Goal: Check status: Check status

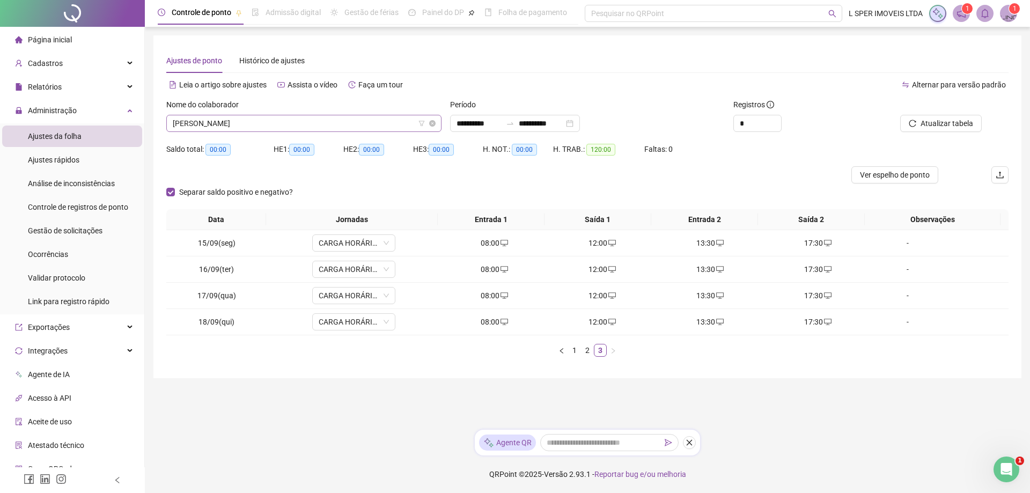
click at [271, 124] on span "[PERSON_NAME]" at bounding box center [304, 123] width 262 height 16
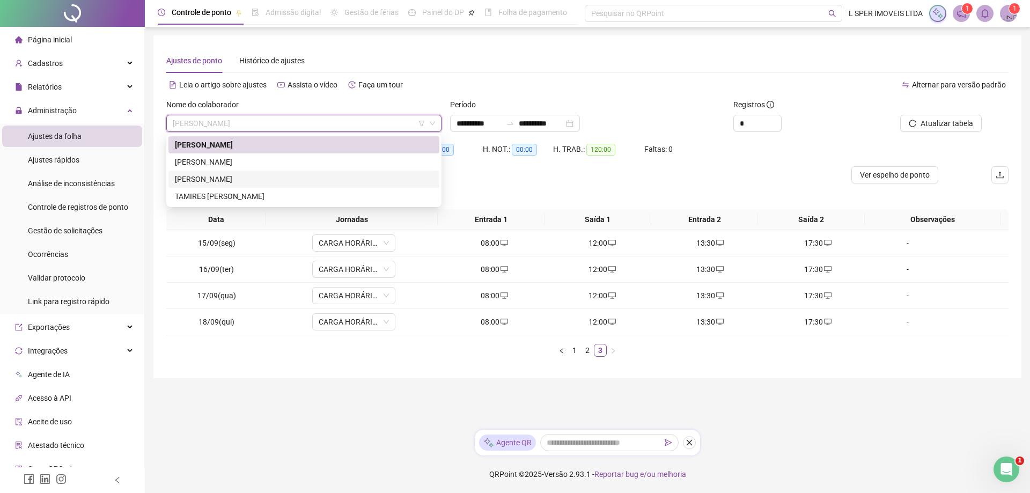
click at [273, 184] on div "[PERSON_NAME]" at bounding box center [304, 179] width 258 height 12
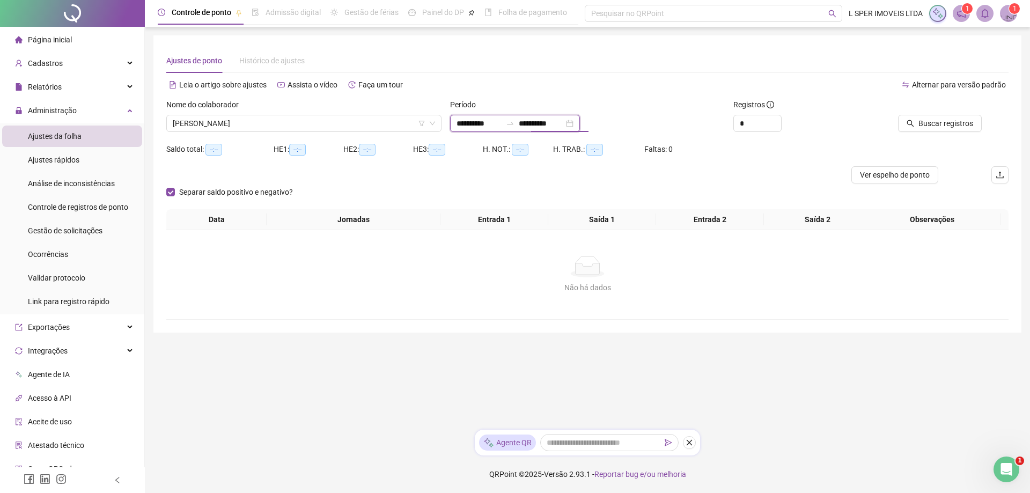
click at [551, 124] on input "**********" at bounding box center [541, 123] width 45 height 12
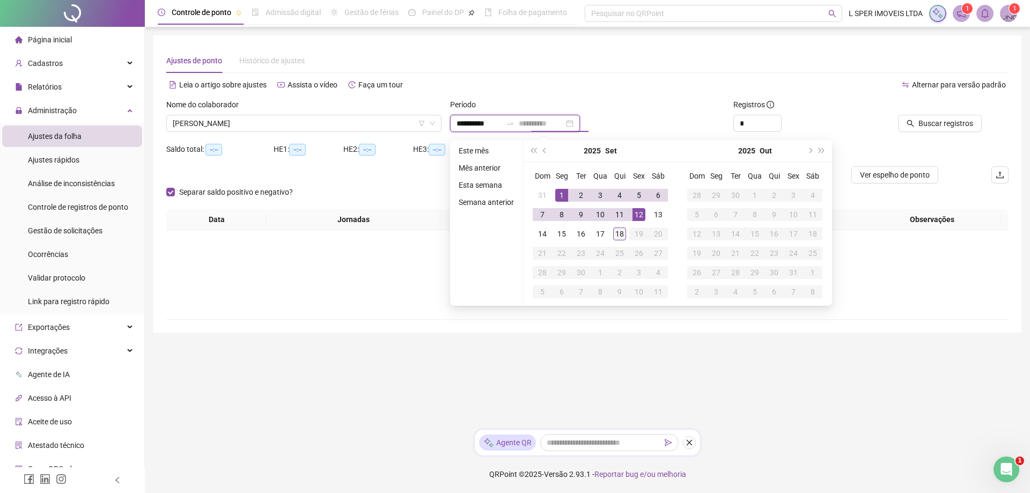
type input "**********"
click at [620, 231] on div "18" at bounding box center [619, 233] width 13 height 13
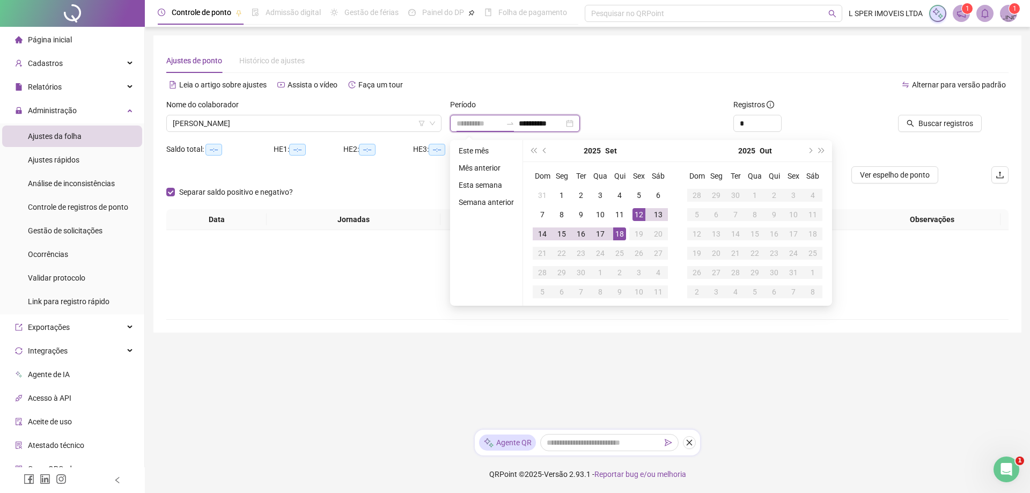
type input "**********"
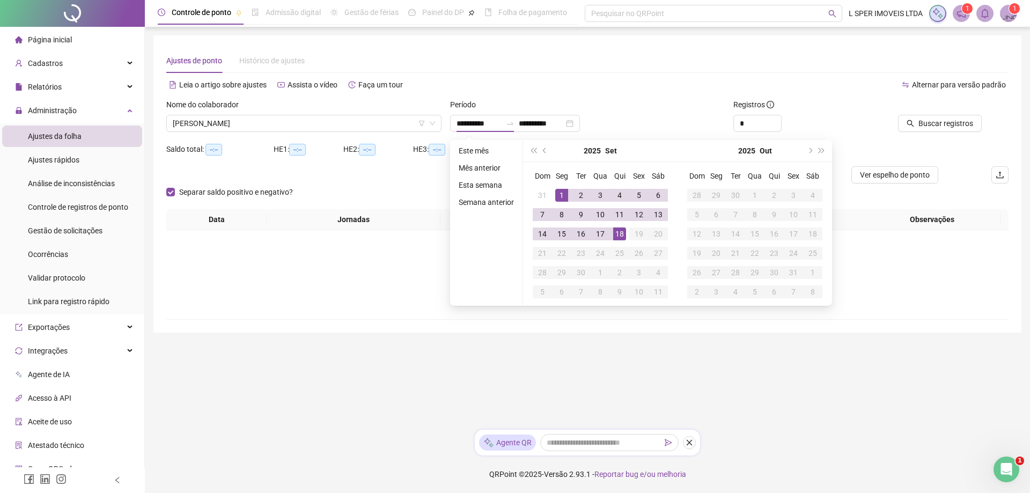
click at [660, 100] on div "Período" at bounding box center [587, 107] width 275 height 16
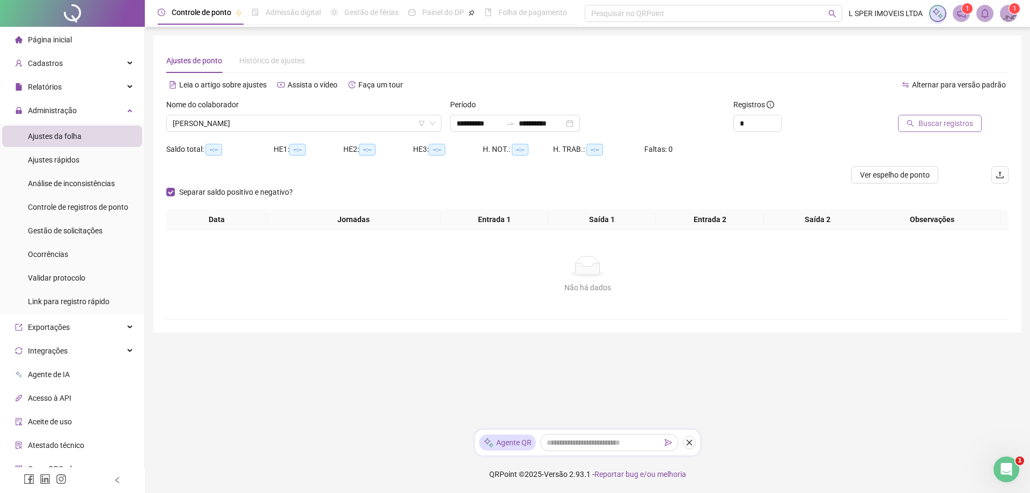
click at [931, 123] on span "Buscar registros" at bounding box center [945, 123] width 55 height 12
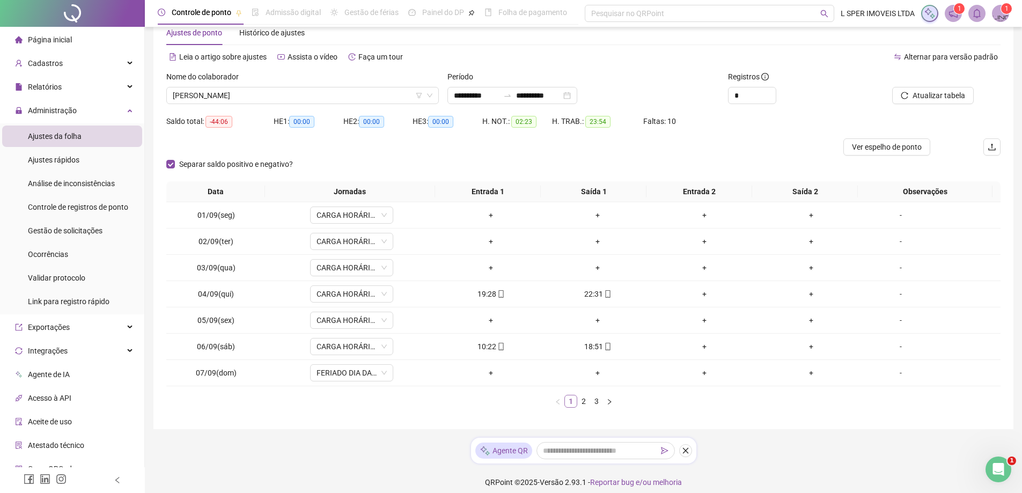
scroll to position [36, 0]
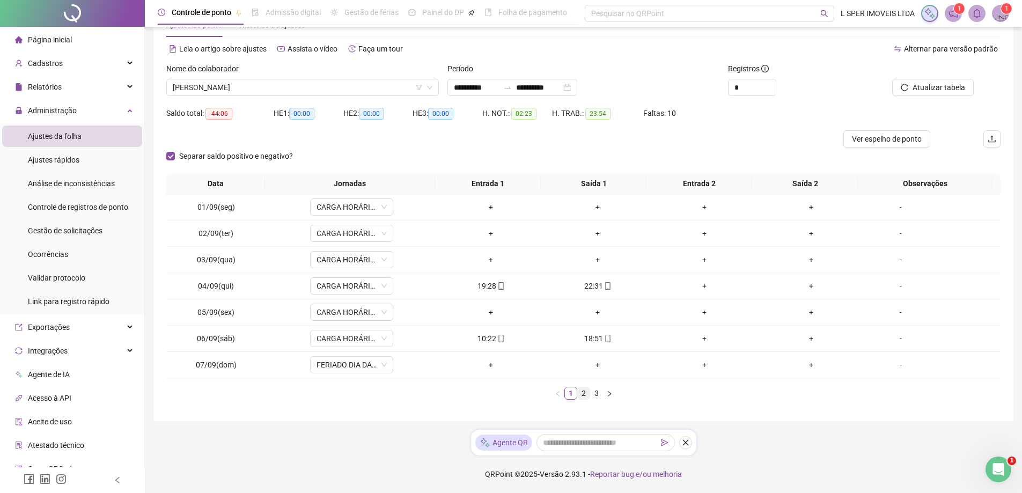
click at [585, 396] on link "2" at bounding box center [584, 393] width 12 height 12
click at [596, 395] on link "3" at bounding box center [596, 393] width 12 height 12
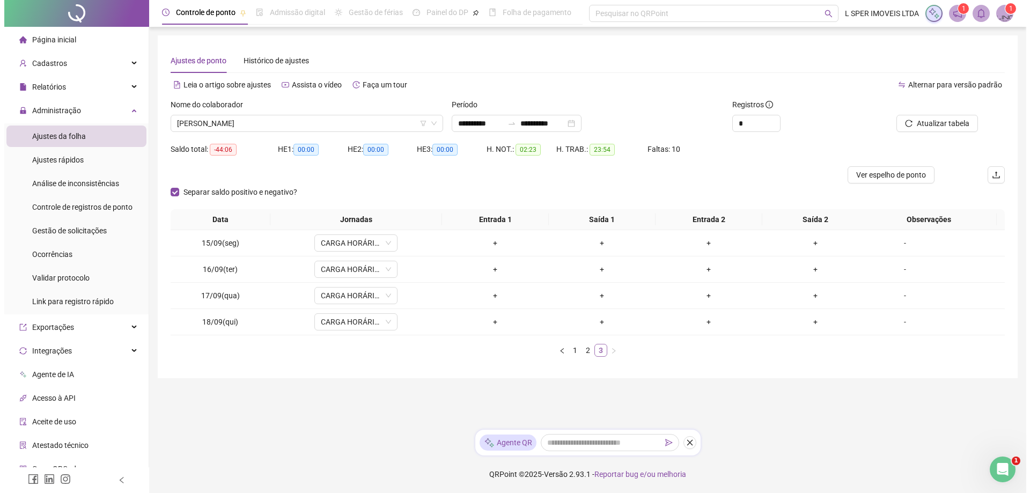
scroll to position [0, 0]
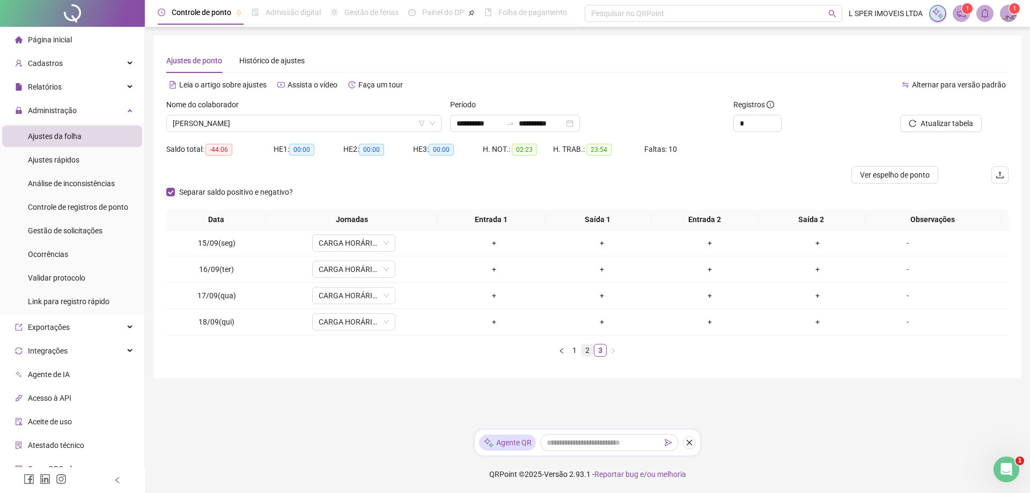
click at [589, 352] on link "2" at bounding box center [587, 350] width 12 height 12
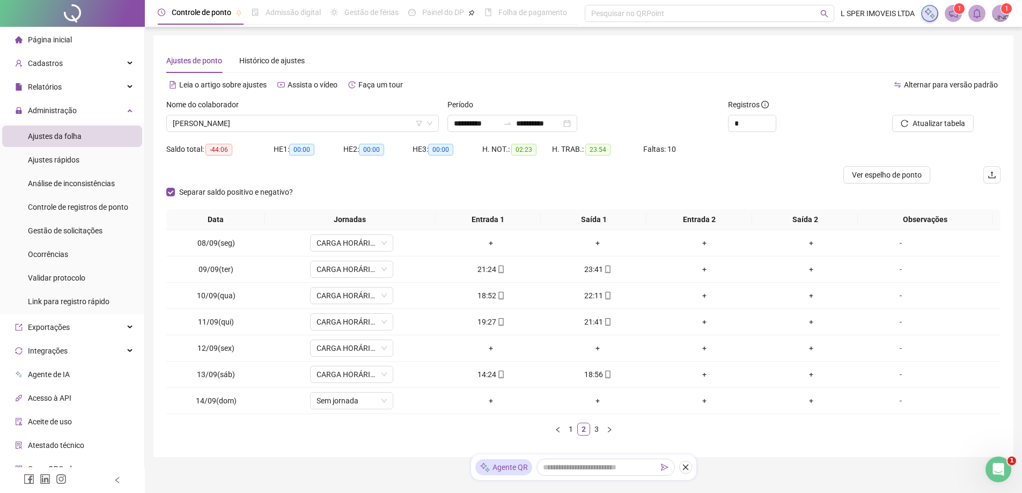
click at [603, 431] on button "button" at bounding box center [609, 429] width 13 height 13
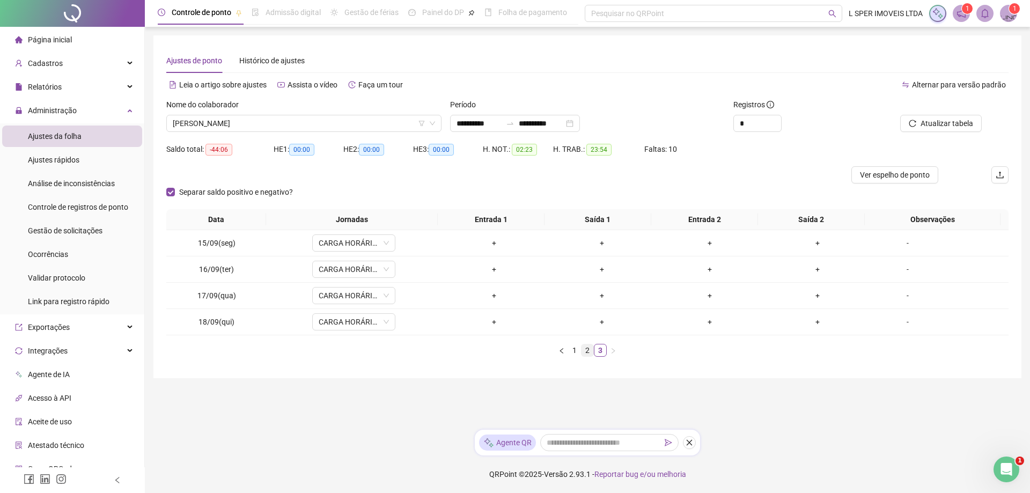
click at [587, 348] on link "2" at bounding box center [587, 350] width 12 height 12
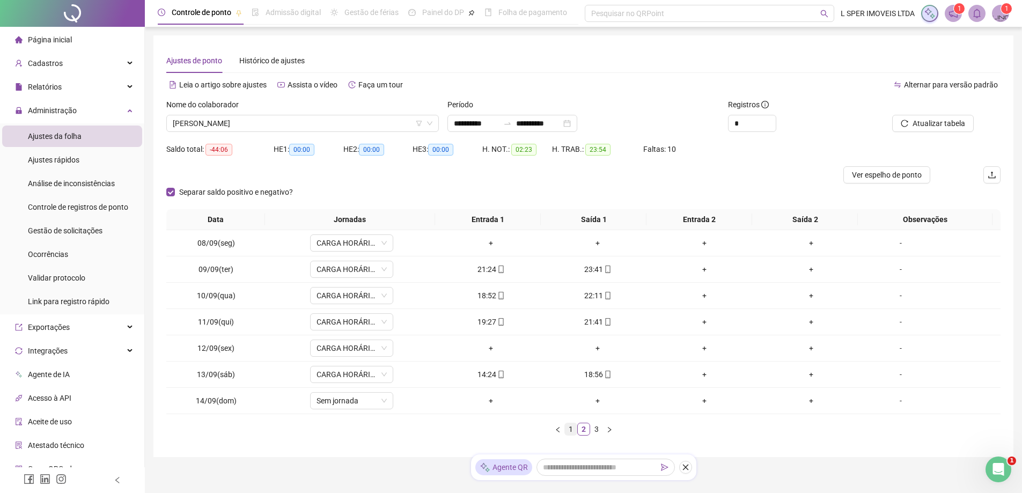
click at [566, 431] on link "1" at bounding box center [571, 429] width 12 height 12
click at [581, 429] on link "2" at bounding box center [584, 429] width 12 height 12
click at [595, 423] on link "3" at bounding box center [596, 429] width 12 height 12
